Goal: Information Seeking & Learning: Learn about a topic

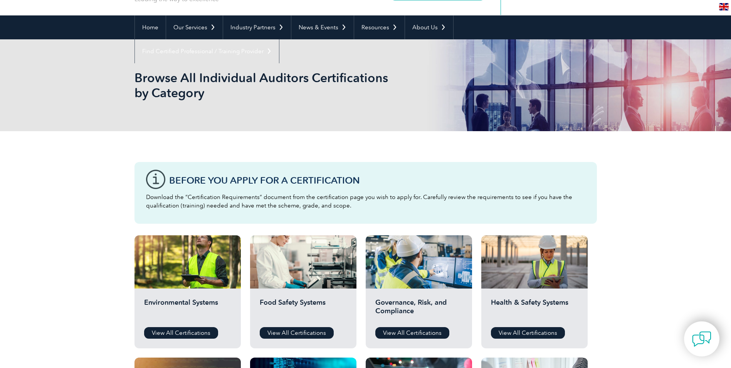
scroll to position [154, 0]
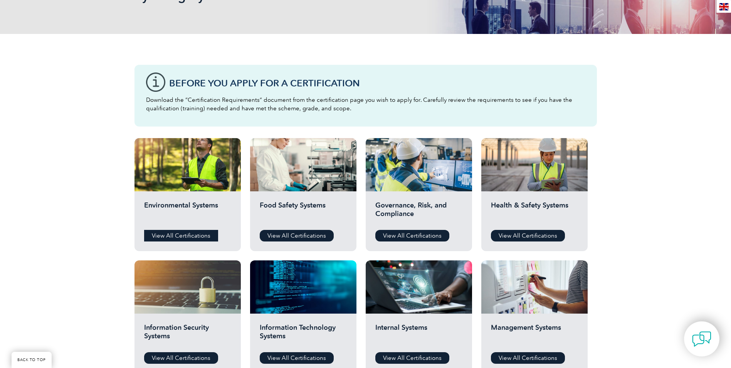
click at [177, 235] on link "View All Certifications" at bounding box center [181, 236] width 74 height 12
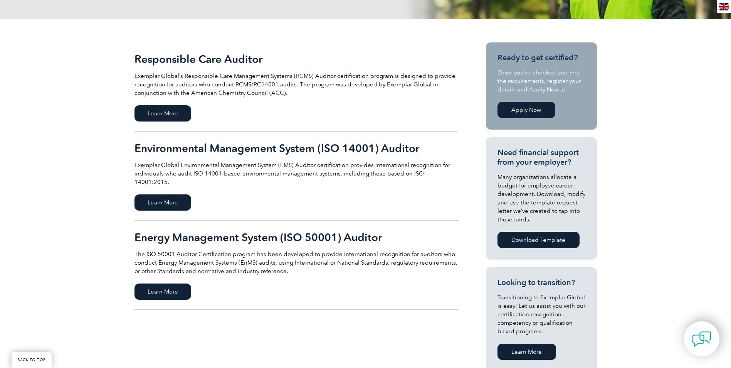
scroll to position [154, 0]
click at [175, 194] on span "Learn More" at bounding box center [162, 202] width 57 height 16
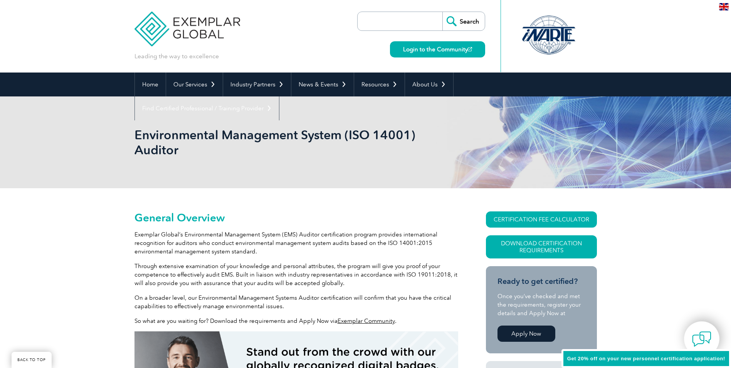
scroll to position [193, 0]
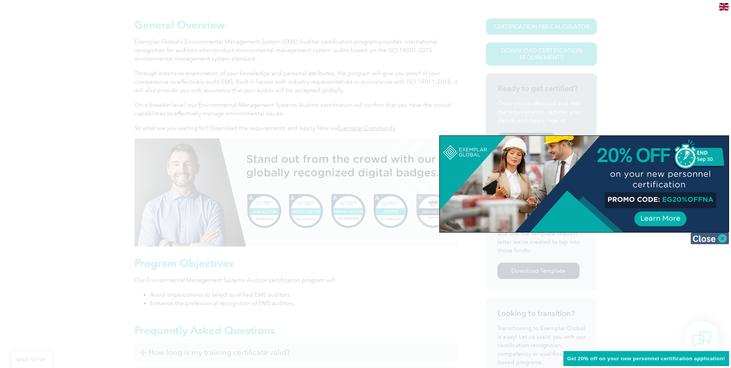
click at [720, 238] on img at bounding box center [710, 238] width 39 height 12
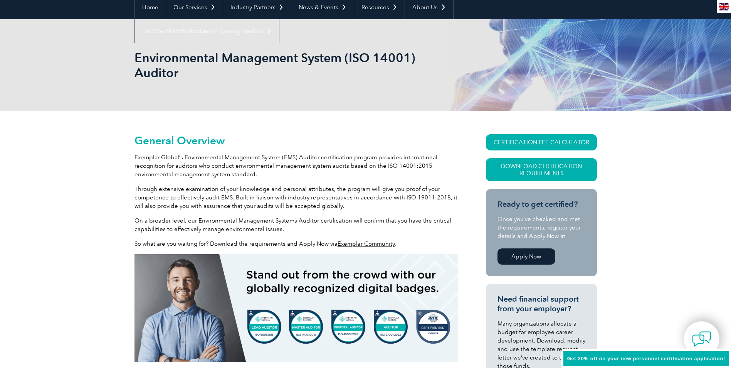
scroll to position [0, 0]
